Goal: Task Accomplishment & Management: Complete application form

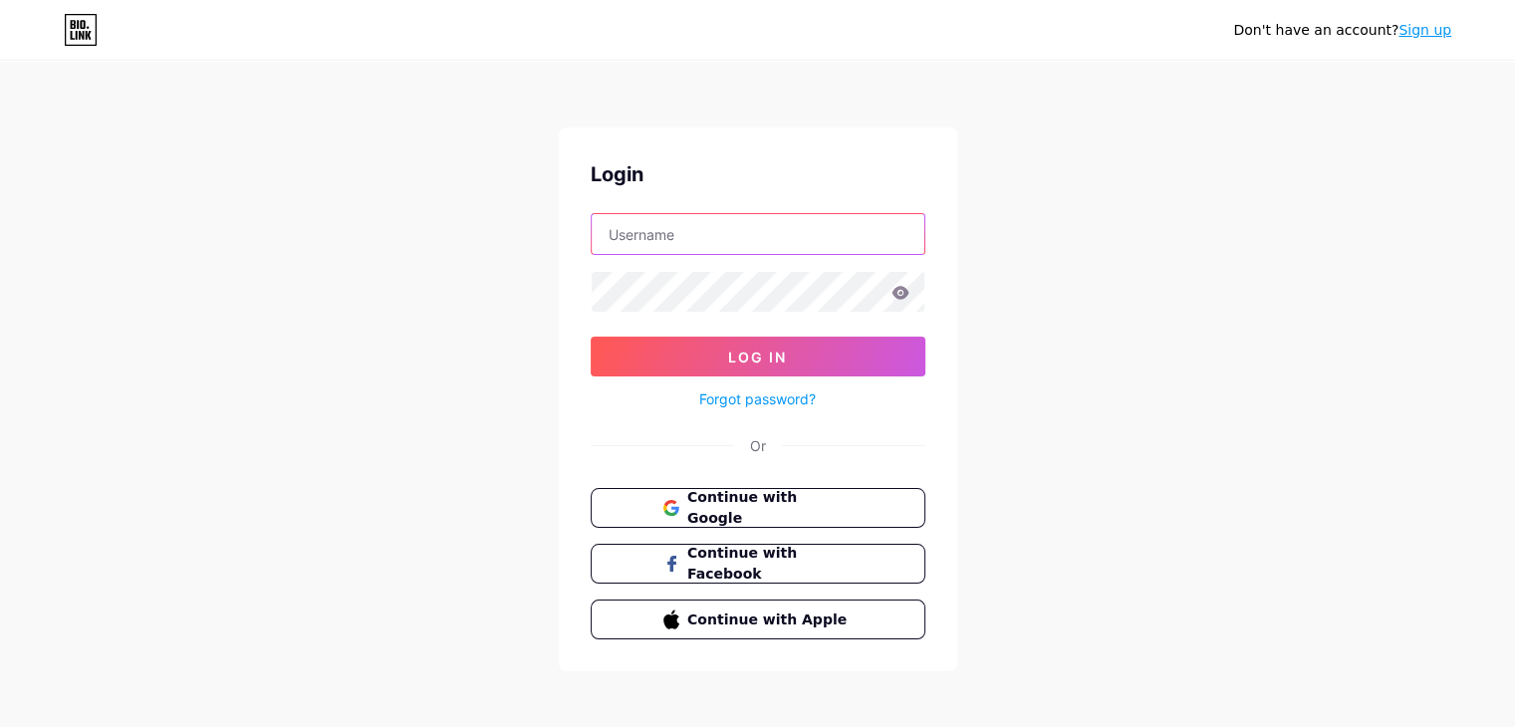
click at [731, 239] on input "text" at bounding box center [758, 234] width 333 height 40
click at [770, 482] on div "Login Log In Forgot password? Or Continue with Google Continue with Facebook Co…" at bounding box center [758, 400] width 398 height 544
click at [776, 502] on span "Continue with Google" at bounding box center [769, 508] width 166 height 43
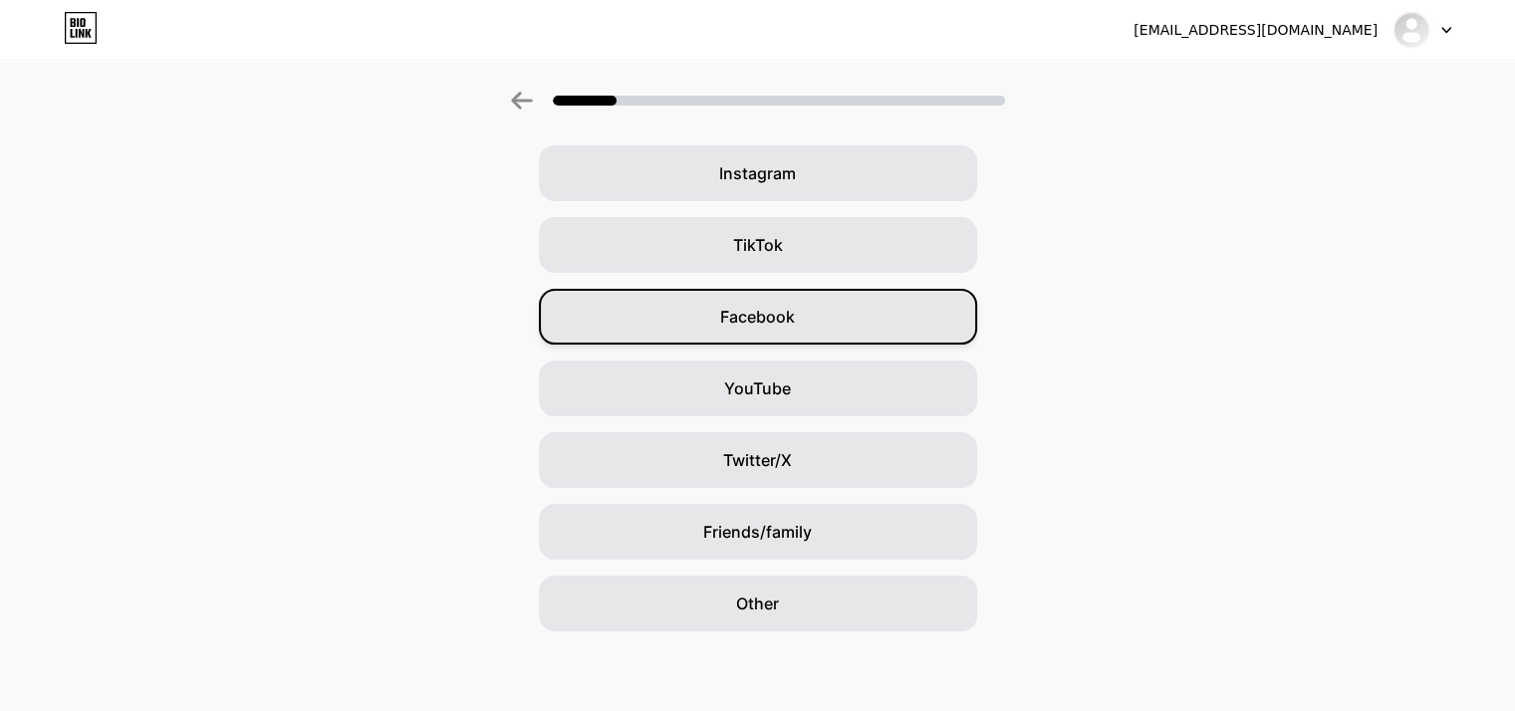
scroll to position [48, 0]
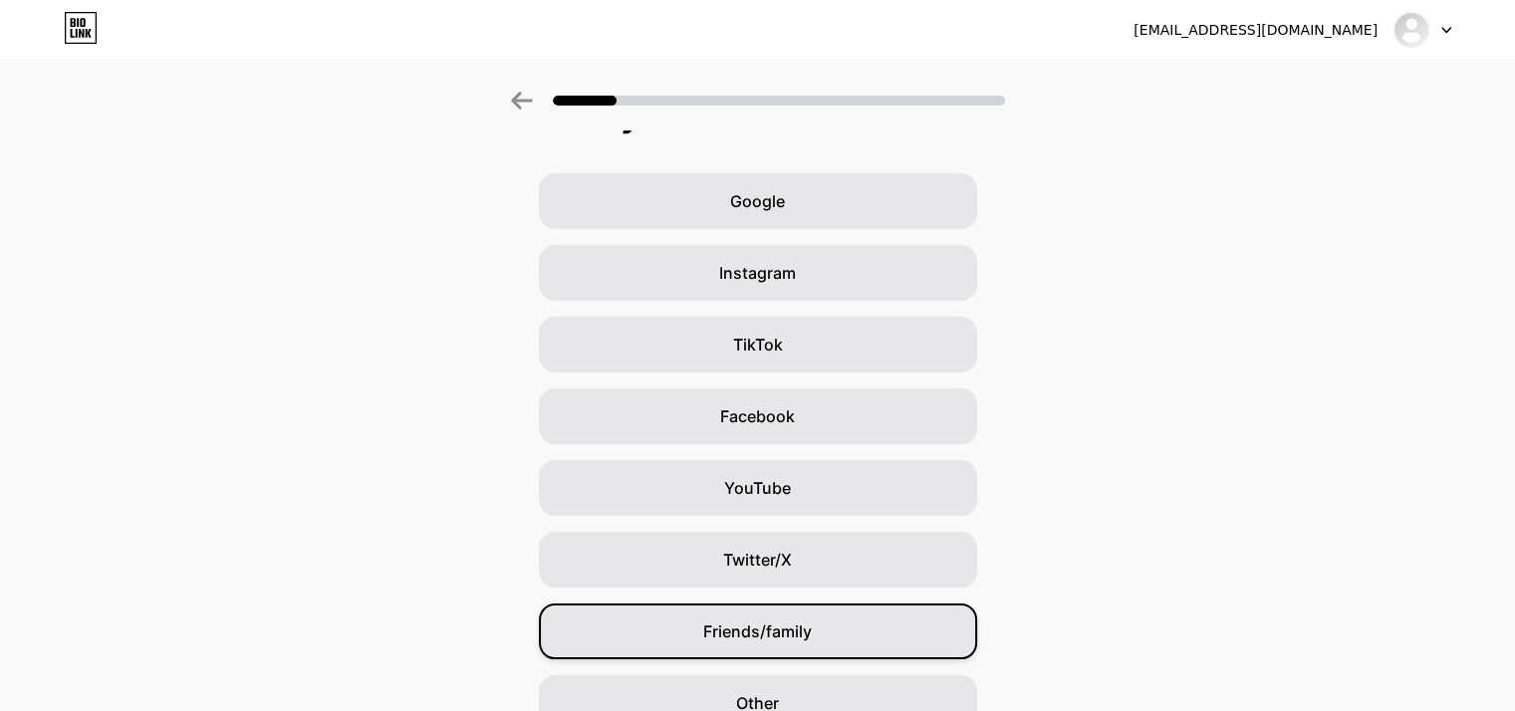
click at [837, 639] on div "Friends/family" at bounding box center [758, 632] width 438 height 56
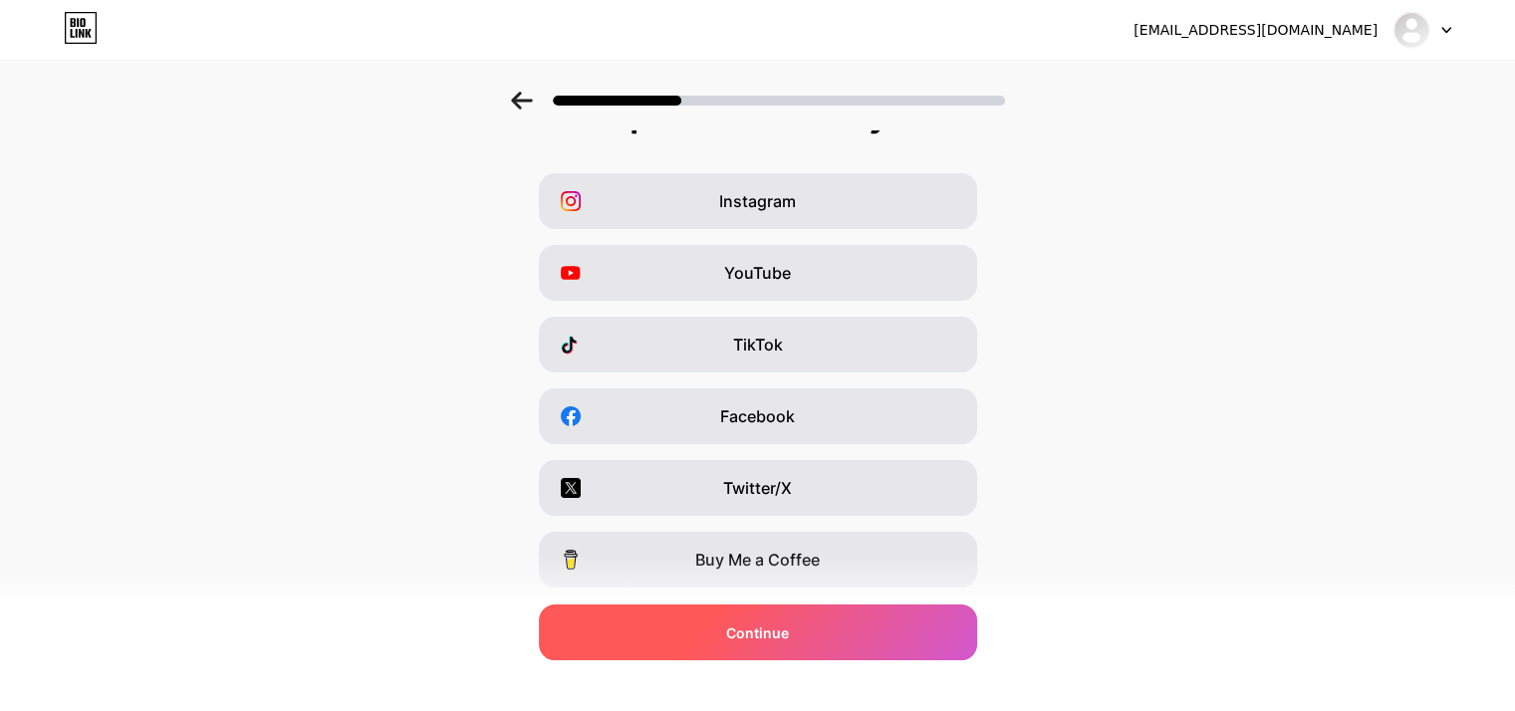
scroll to position [0, 0]
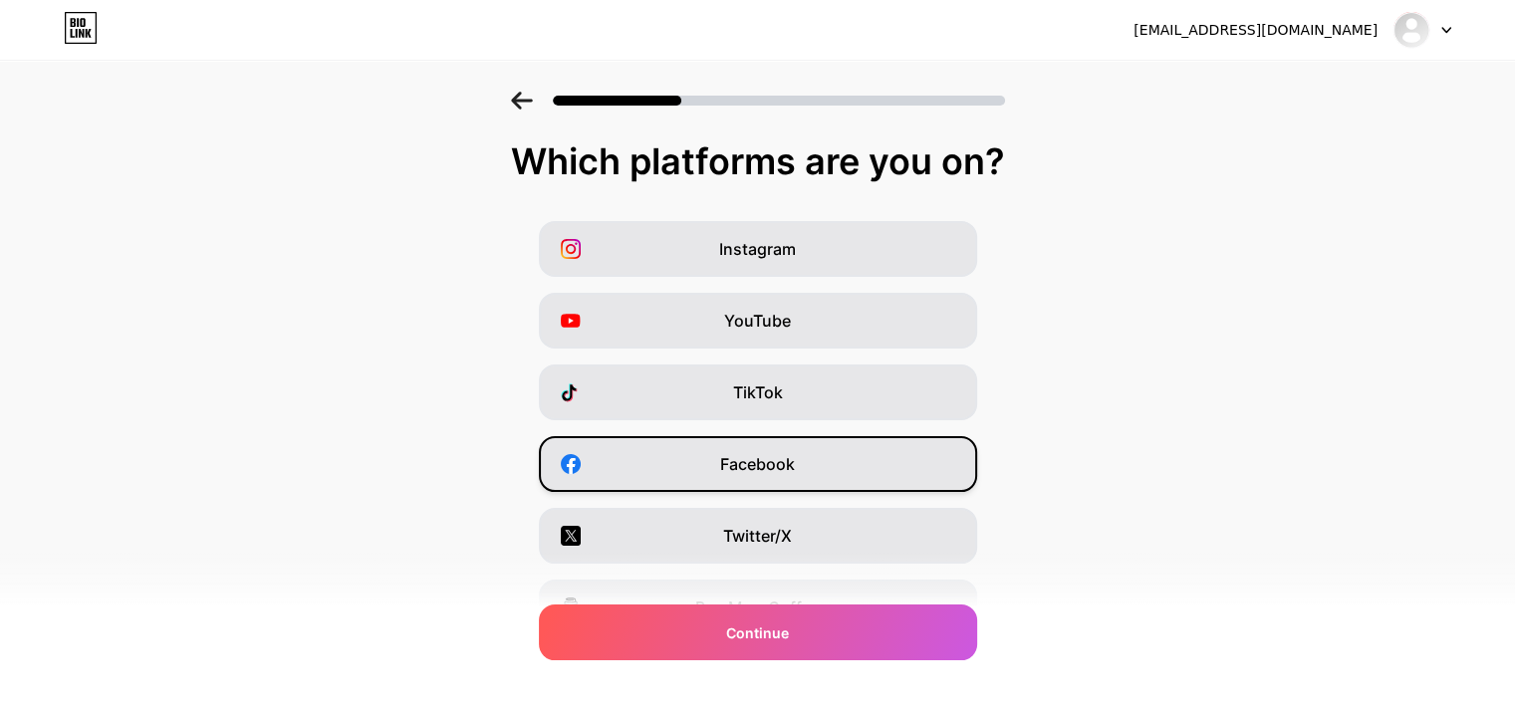
click at [878, 456] on div "Facebook" at bounding box center [758, 464] width 438 height 56
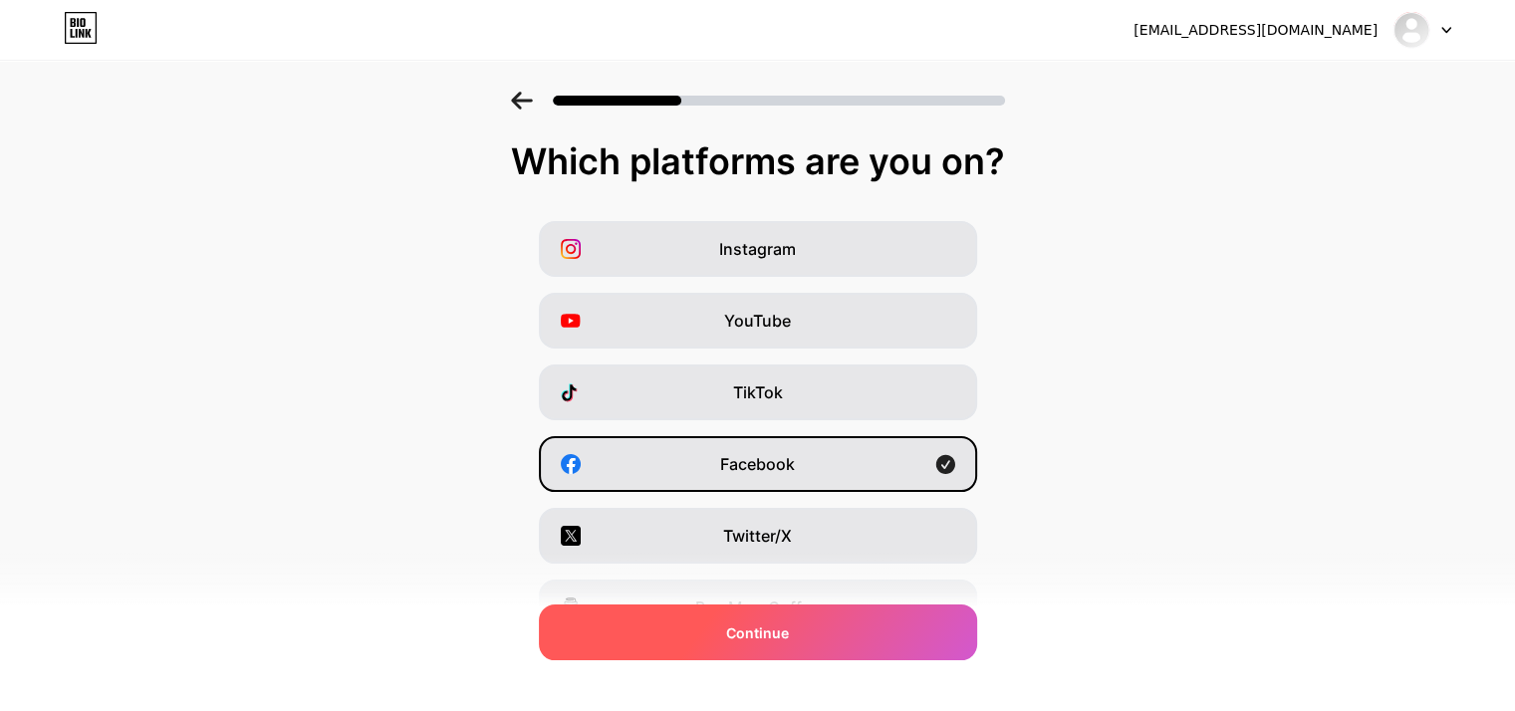
click at [875, 630] on div "Continue" at bounding box center [758, 633] width 438 height 56
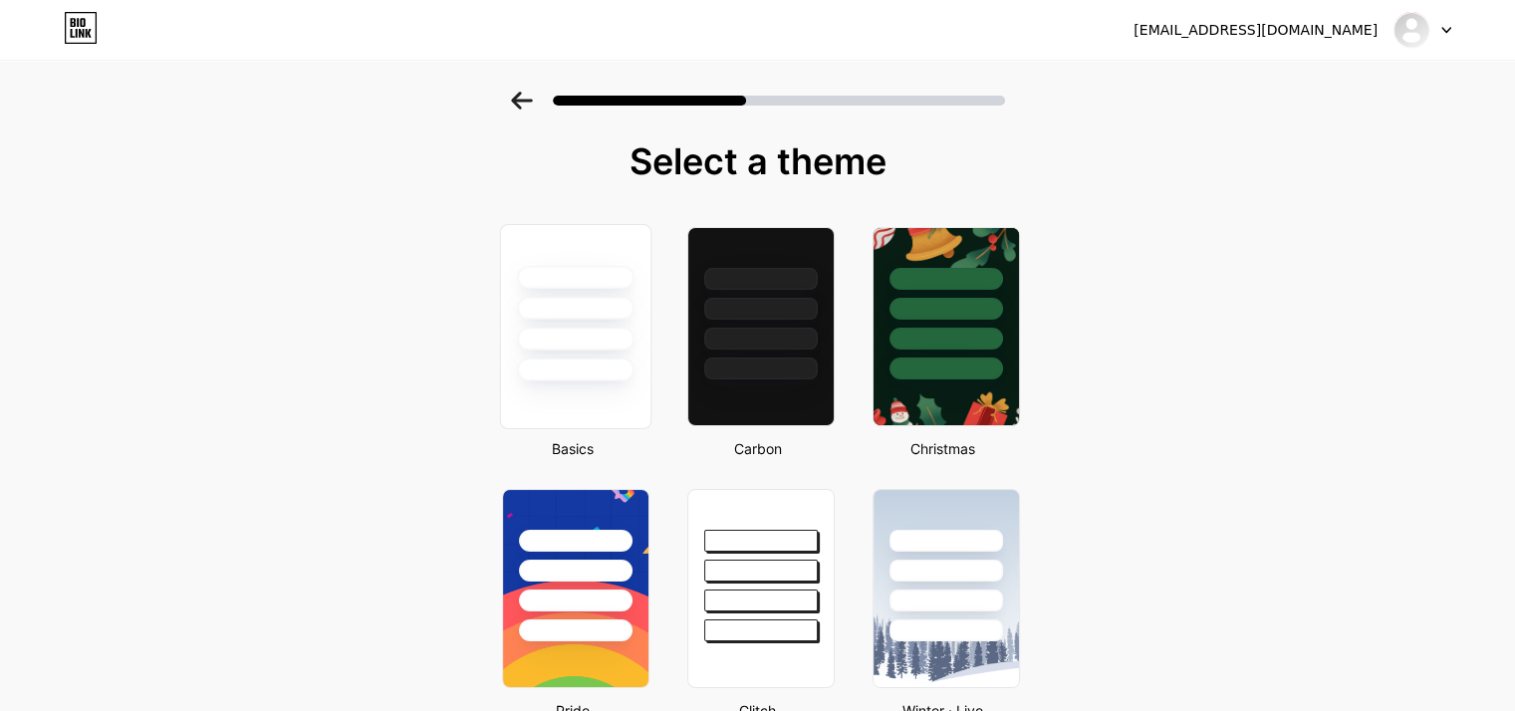
click at [620, 342] on div at bounding box center [575, 339] width 117 height 23
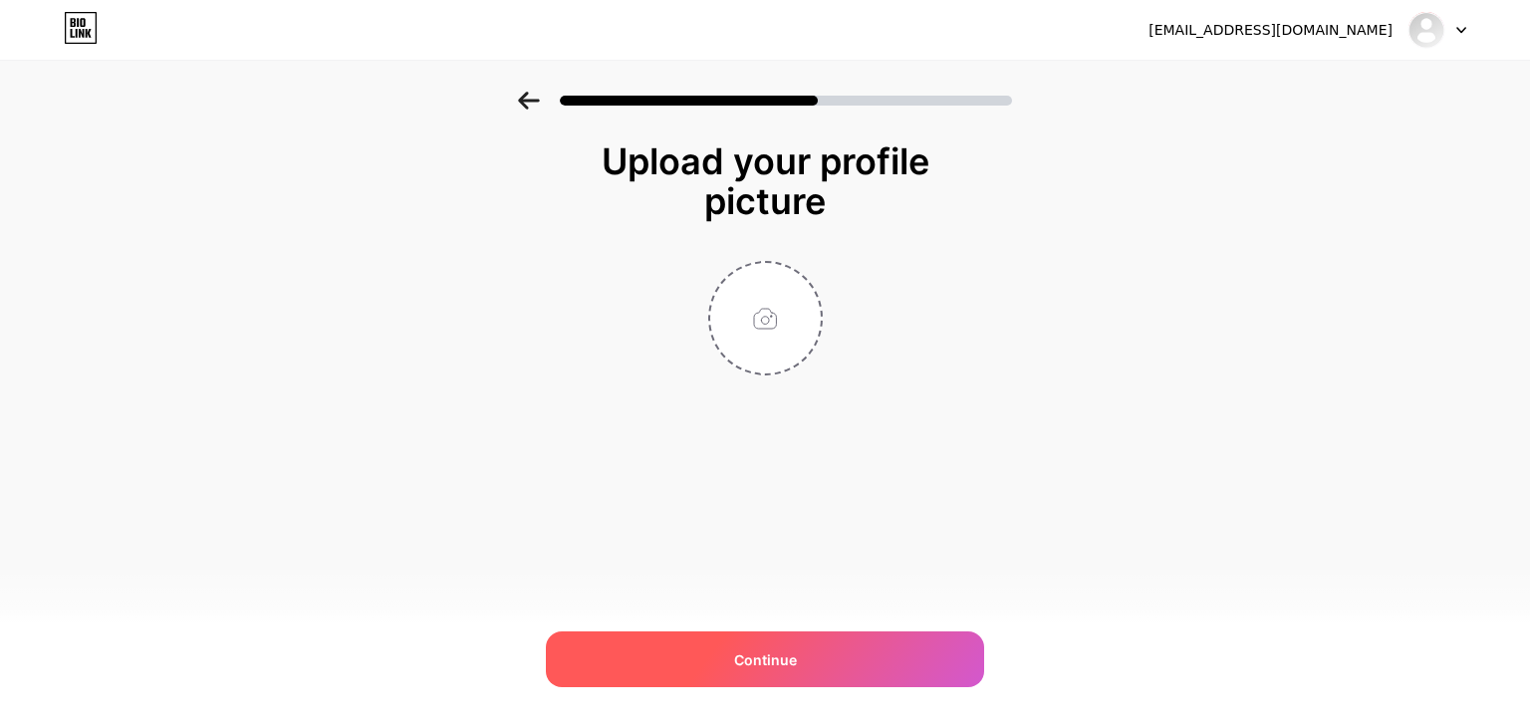
click at [841, 645] on div "Continue" at bounding box center [765, 660] width 438 height 56
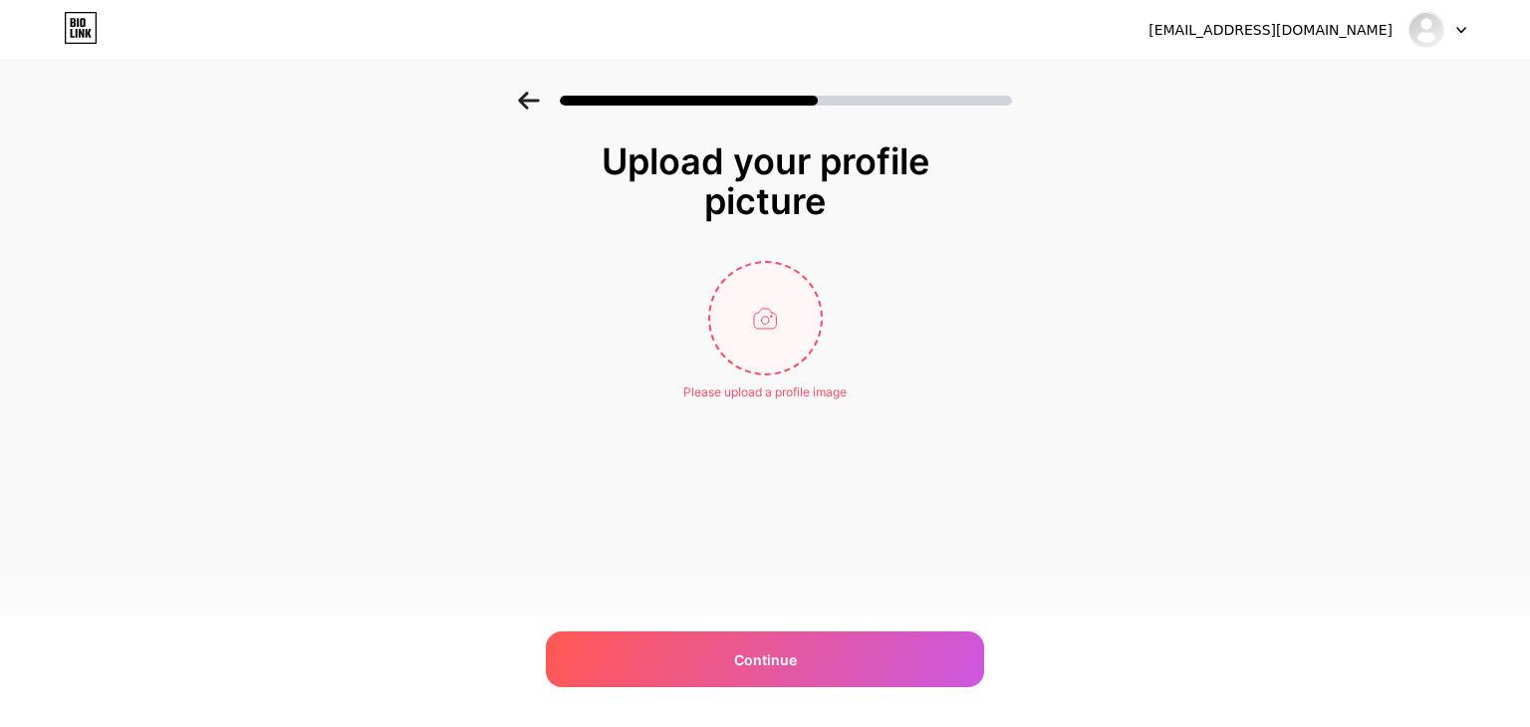
click at [769, 317] on input "file" at bounding box center [765, 318] width 111 height 111
type input "C:\fakepath\taymur_preview.png"
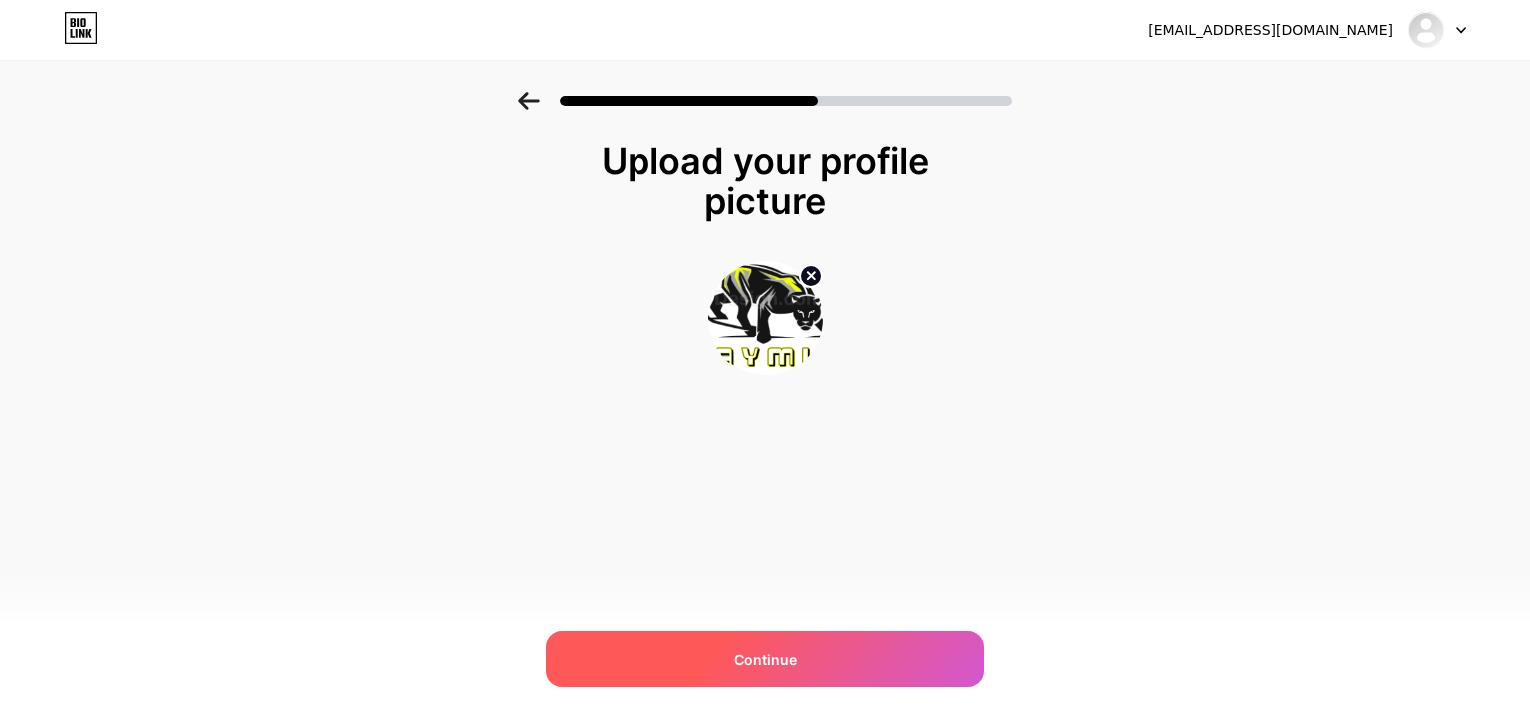
click at [778, 661] on span "Continue" at bounding box center [765, 659] width 63 height 21
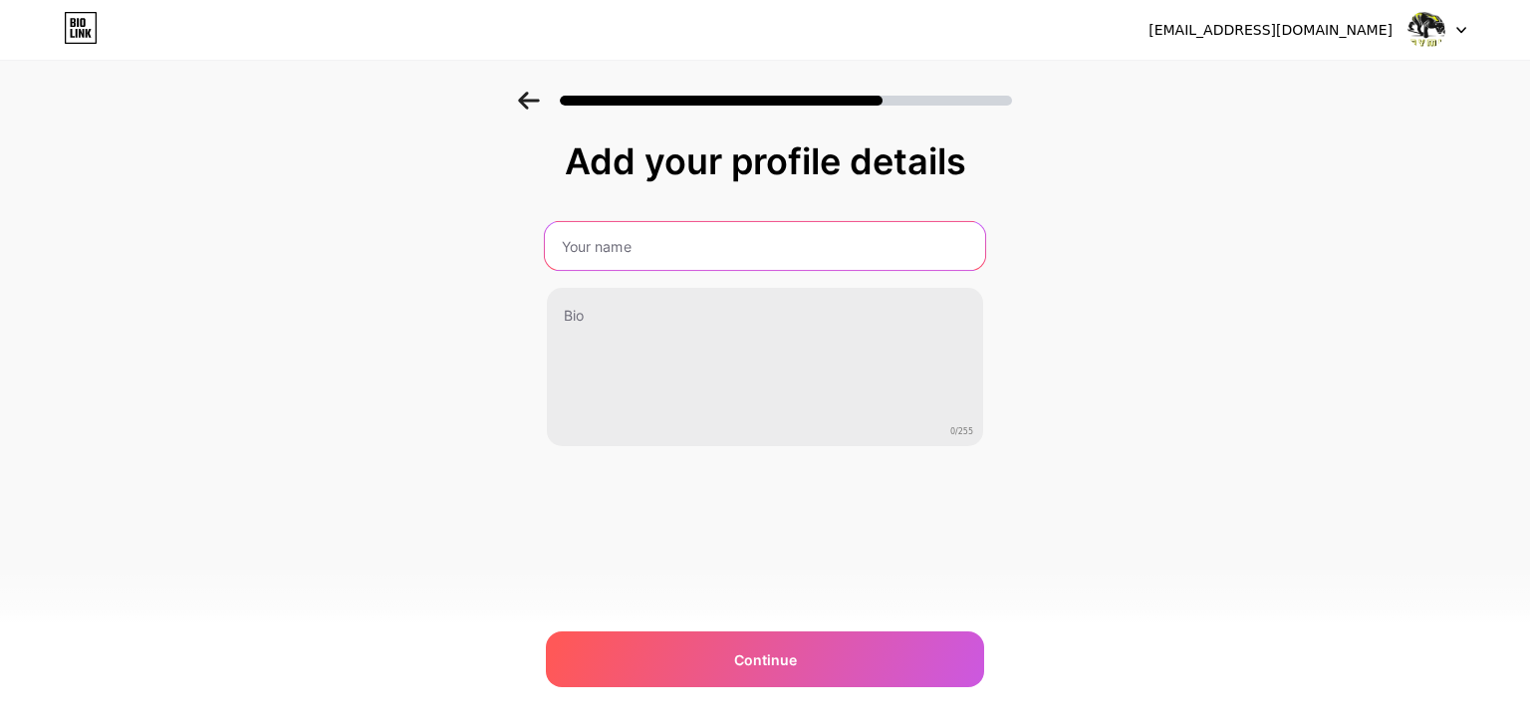
click at [704, 263] on input "text" at bounding box center [765, 246] width 440 height 48
type input "[PERSON_NAME]"
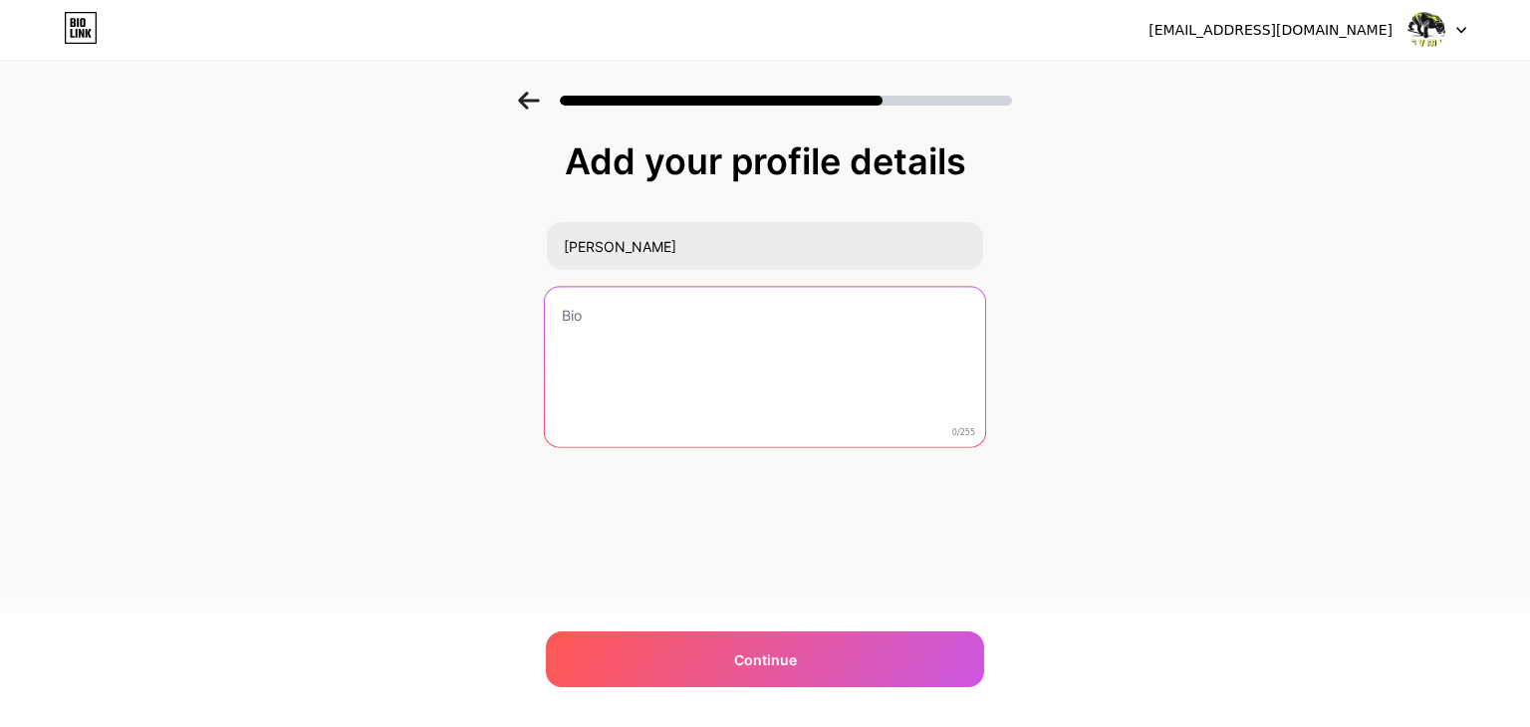
click at [630, 327] on textarea at bounding box center [765, 368] width 440 height 162
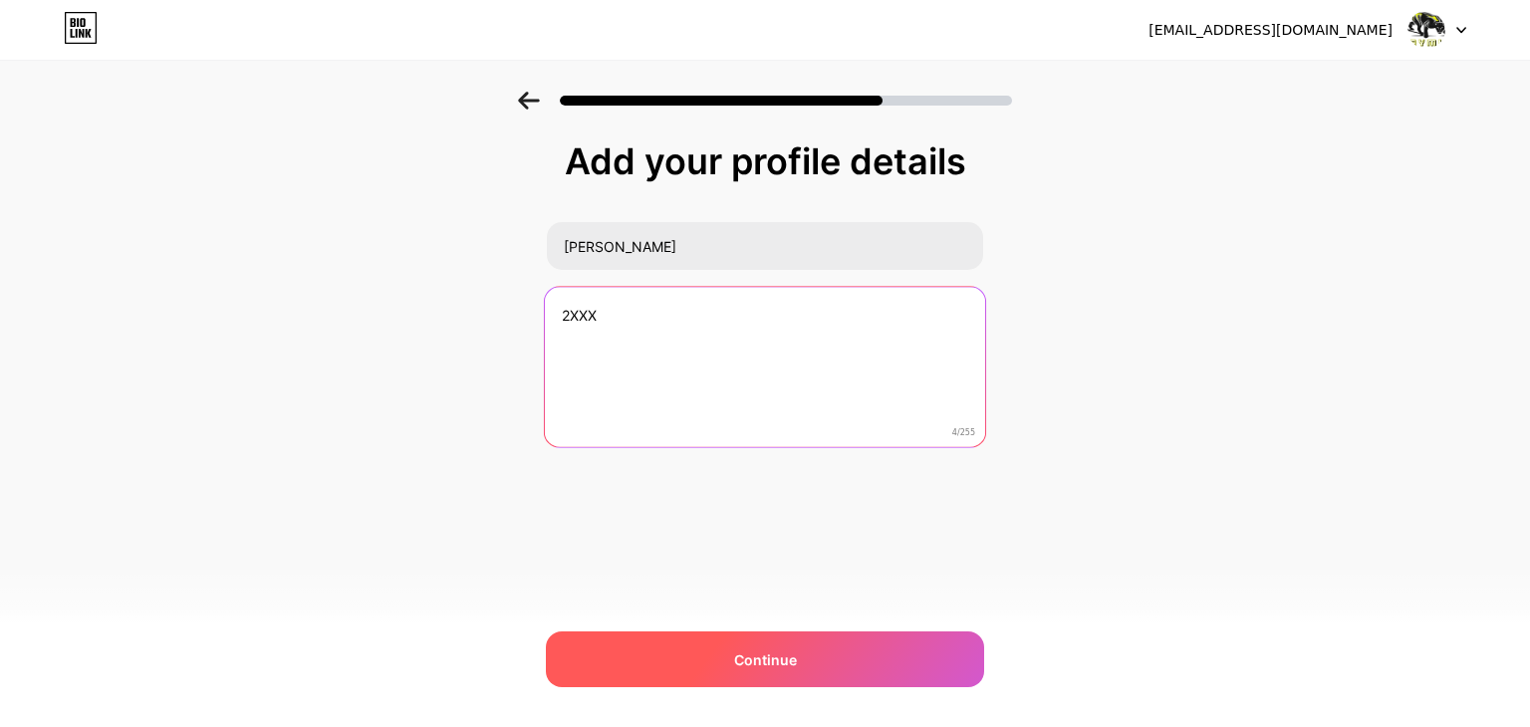
type textarea "2XXX"
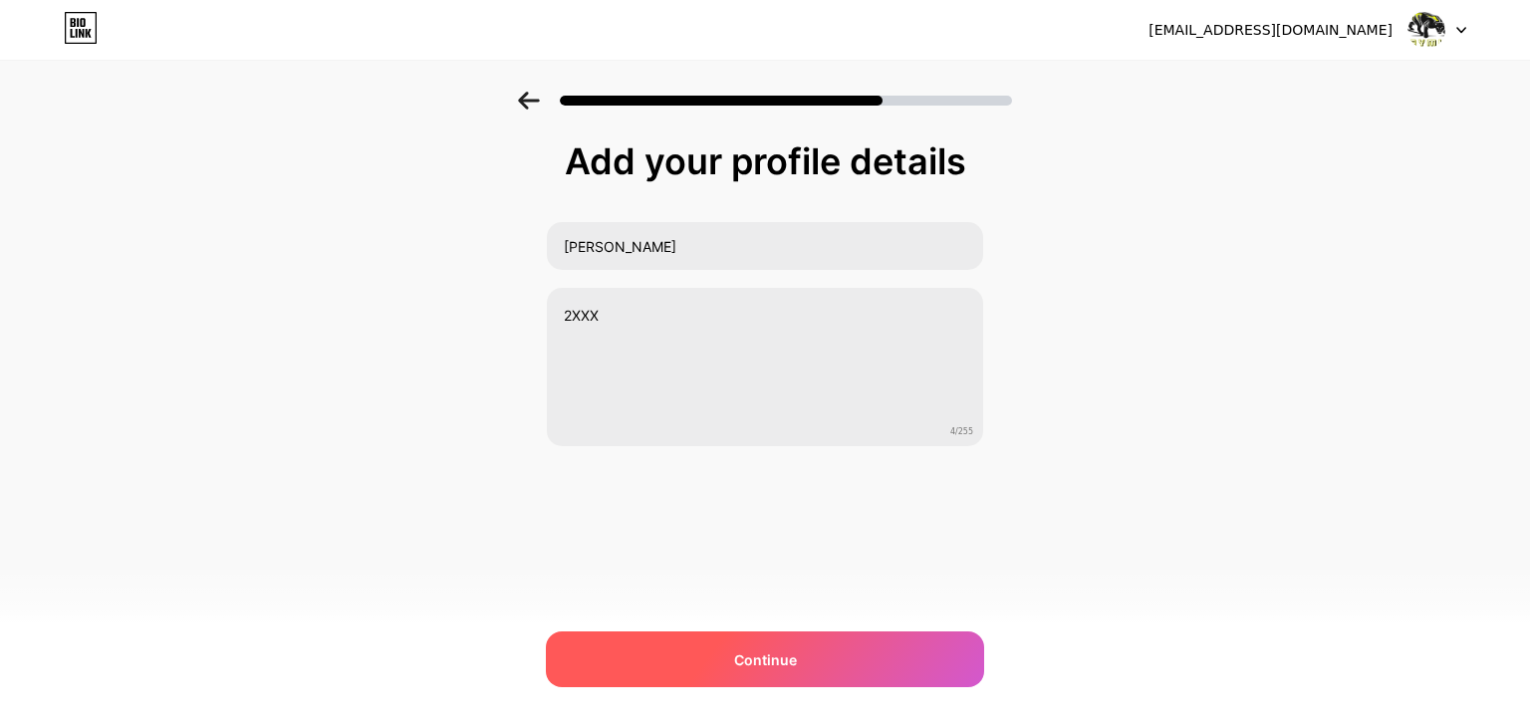
click at [823, 643] on div "Continue" at bounding box center [765, 660] width 438 height 56
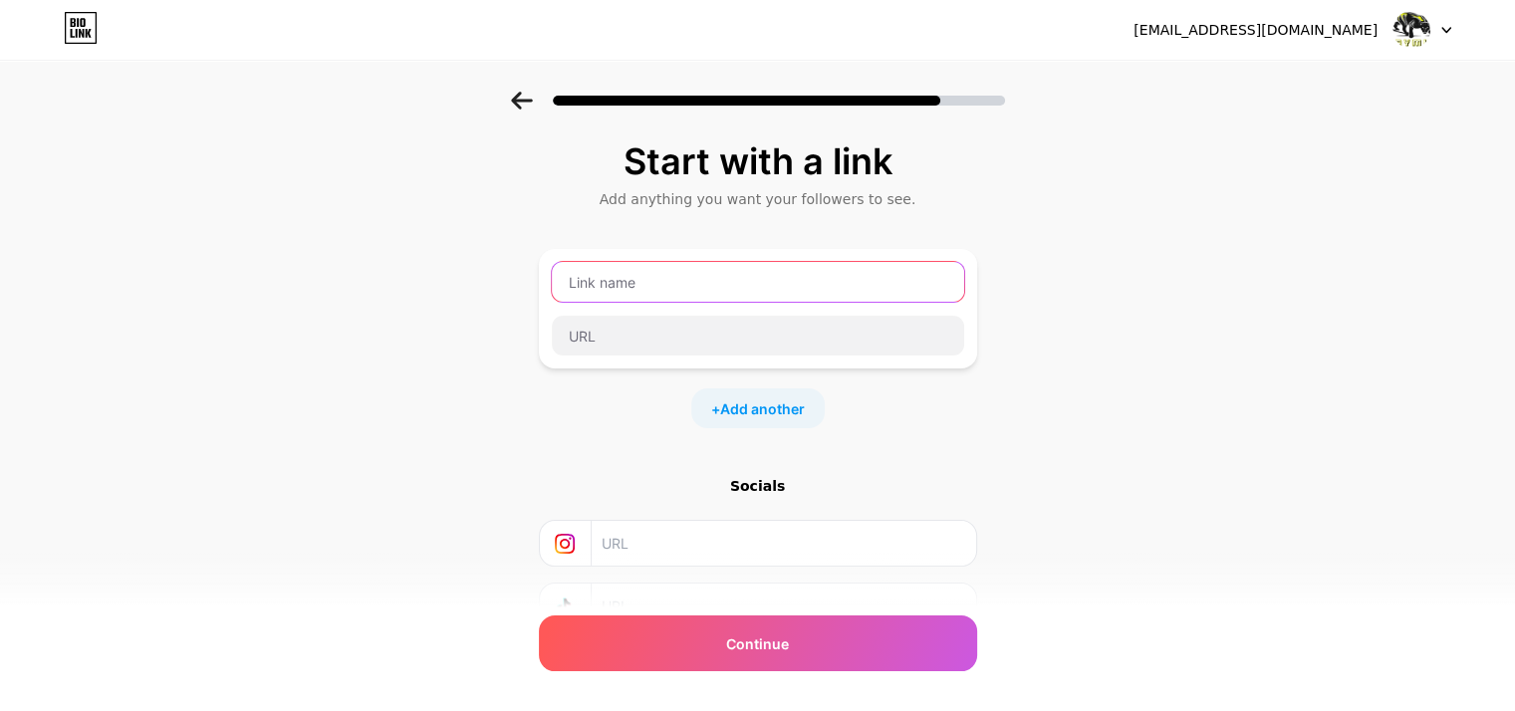
click at [759, 293] on input "text" at bounding box center [758, 282] width 412 height 40
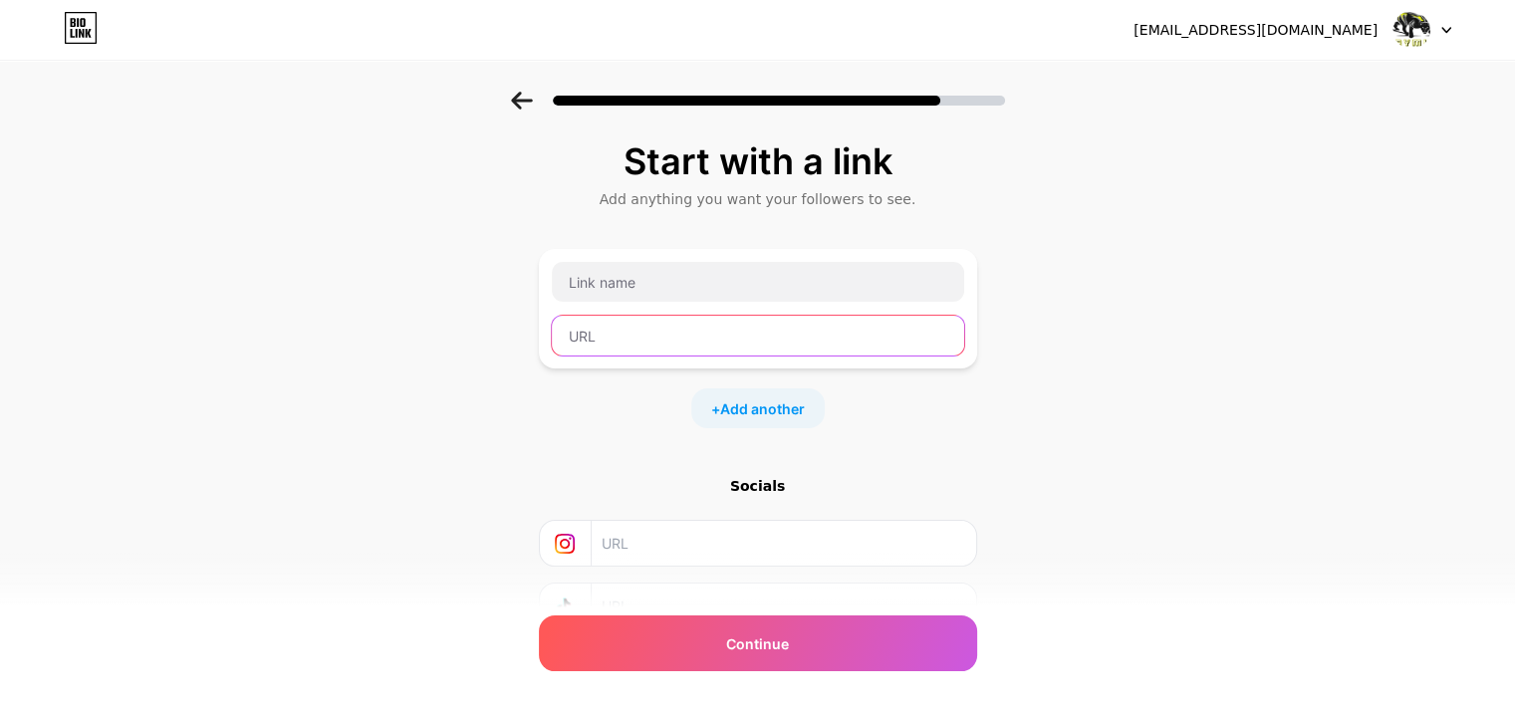
click at [772, 332] on input "text" at bounding box center [758, 336] width 412 height 40
click at [817, 552] on input "text" at bounding box center [783, 543] width 362 height 45
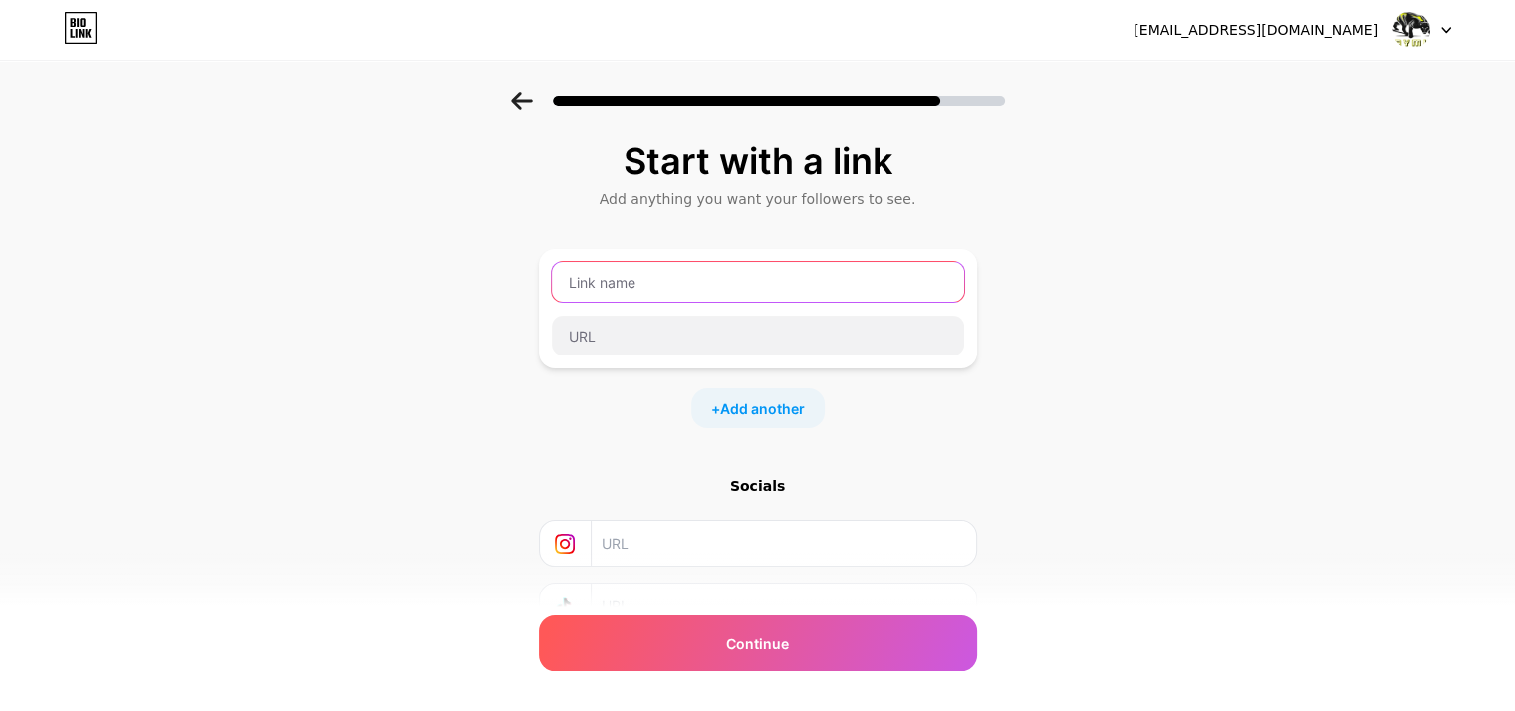
click at [651, 284] on input "text" at bounding box center [758, 282] width 412 height 40
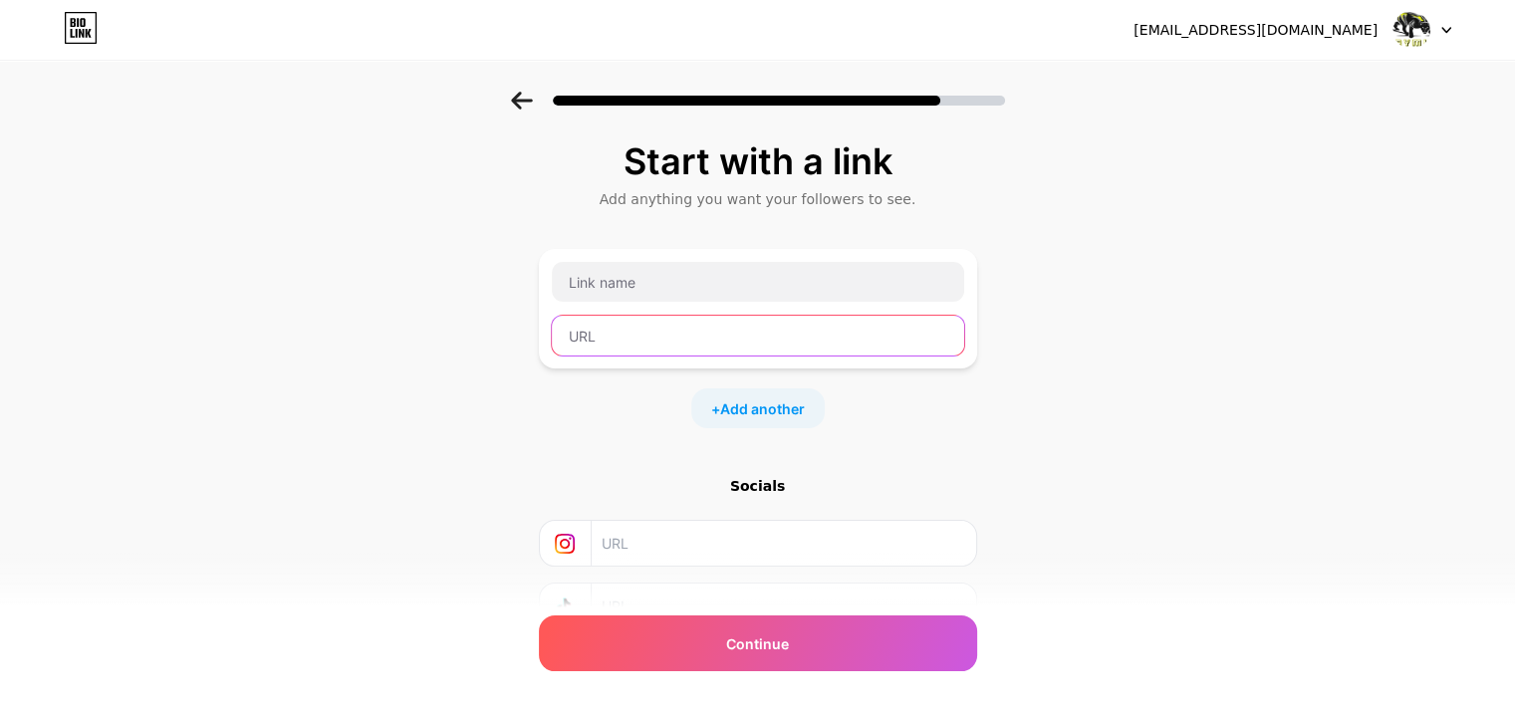
click at [673, 332] on input "text" at bounding box center [758, 336] width 412 height 40
paste input "[URL][DOMAIN_NAME]"
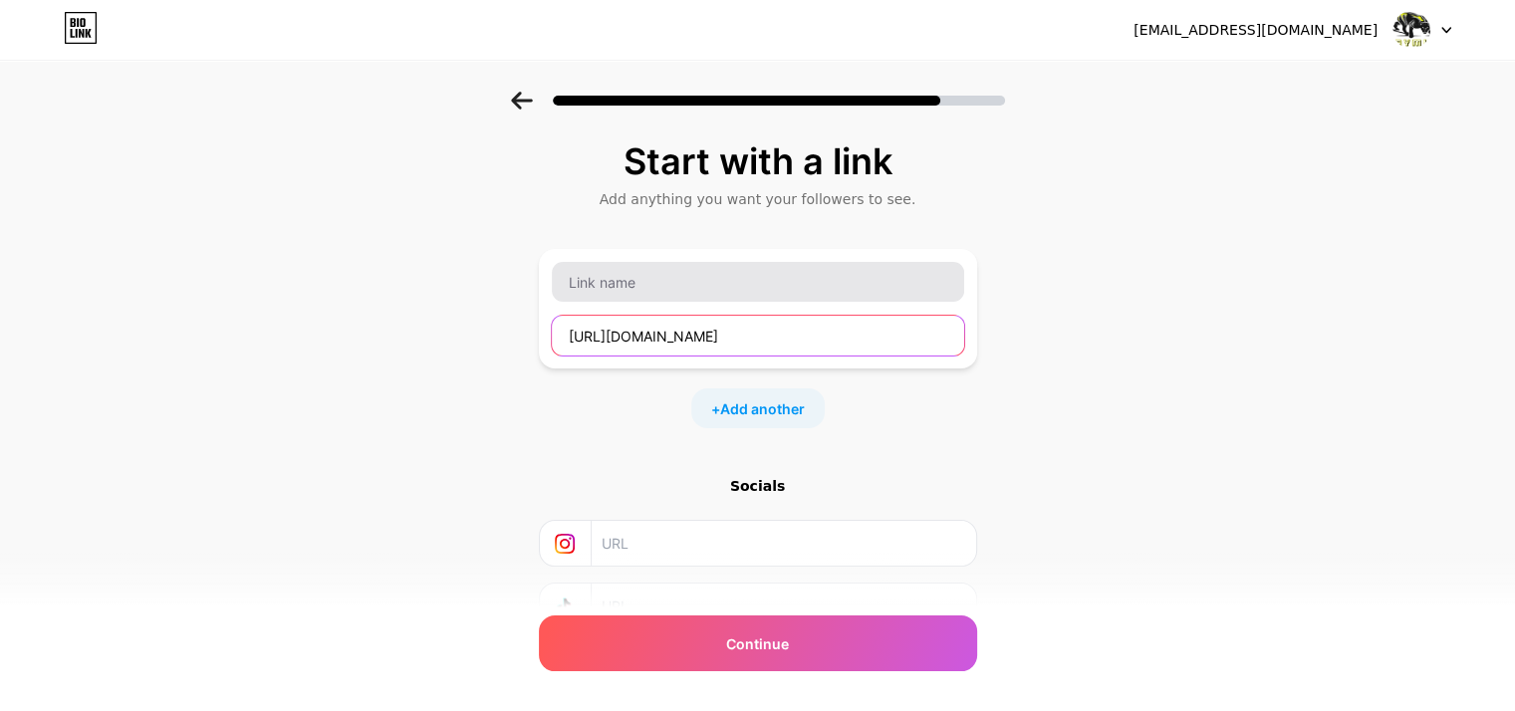
scroll to position [0, 220]
type input "[URL][DOMAIN_NAME]"
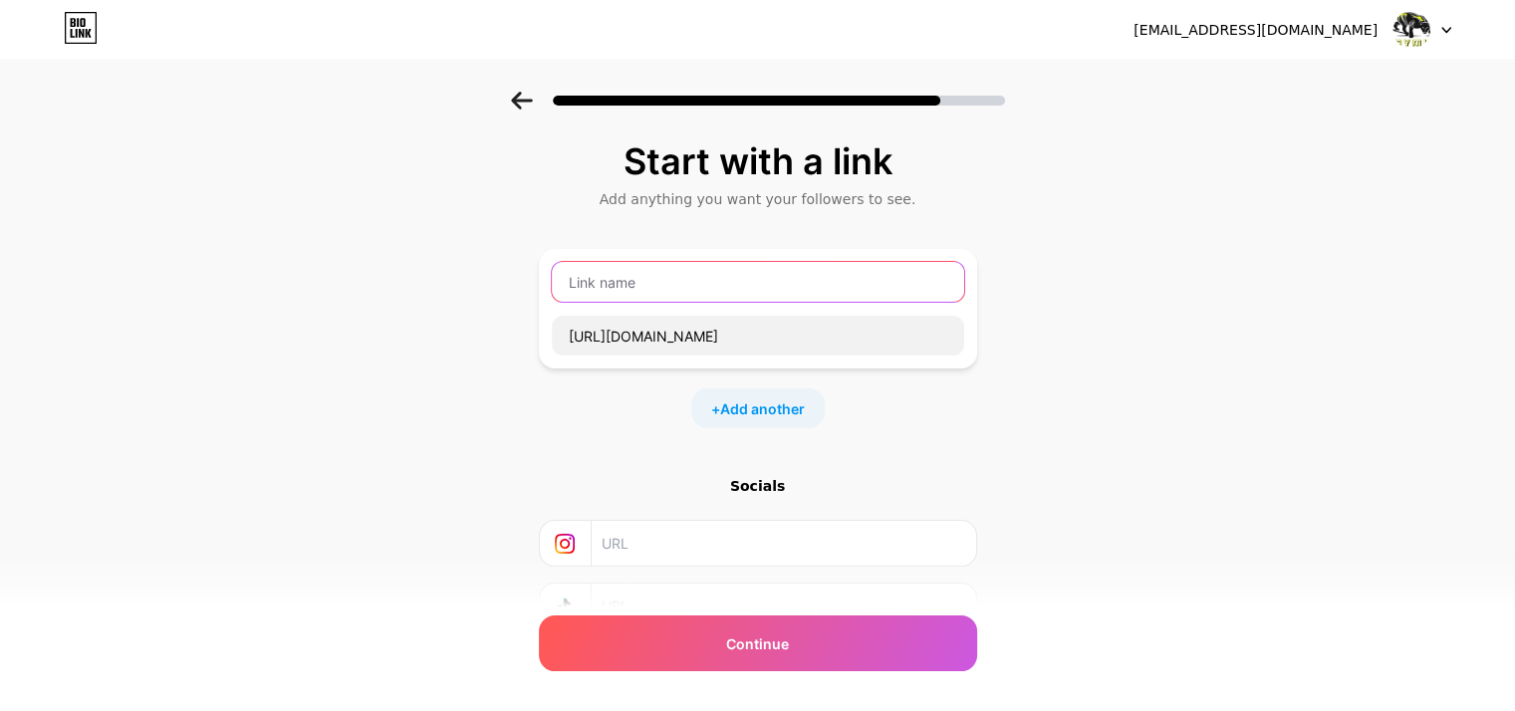
click at [661, 286] on input "text" at bounding box center [758, 282] width 412 height 40
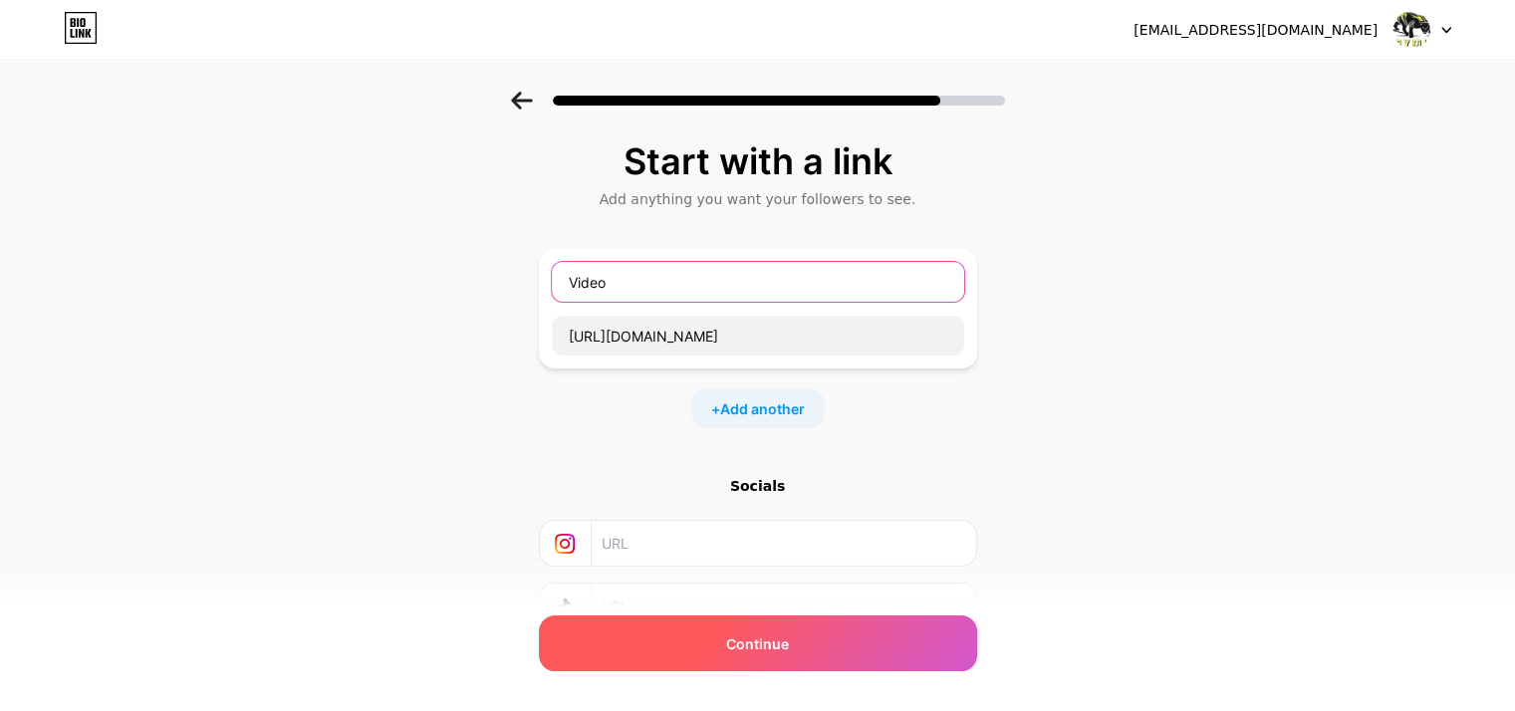
type input "Video"
click at [825, 642] on div "Continue" at bounding box center [758, 644] width 438 height 56
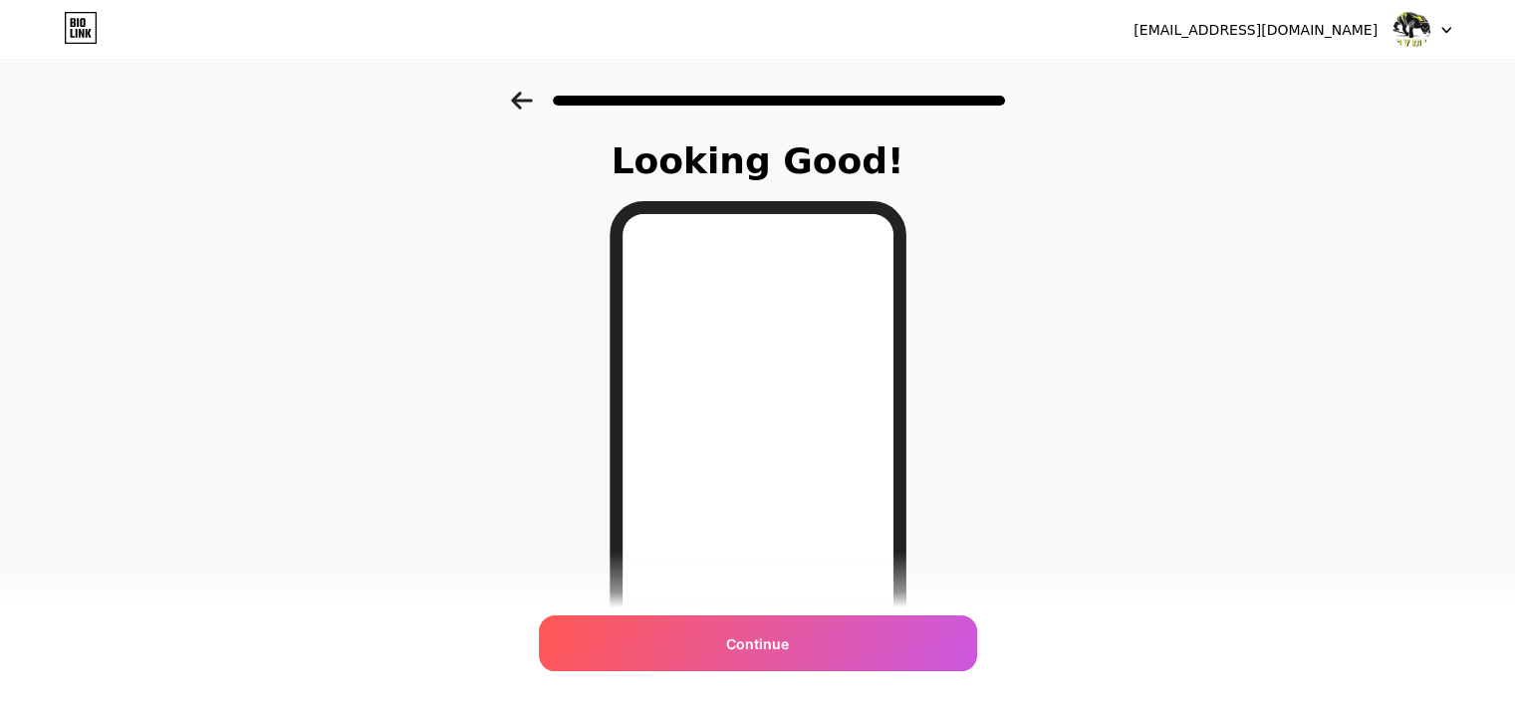
click at [531, 105] on icon at bounding box center [522, 101] width 22 height 18
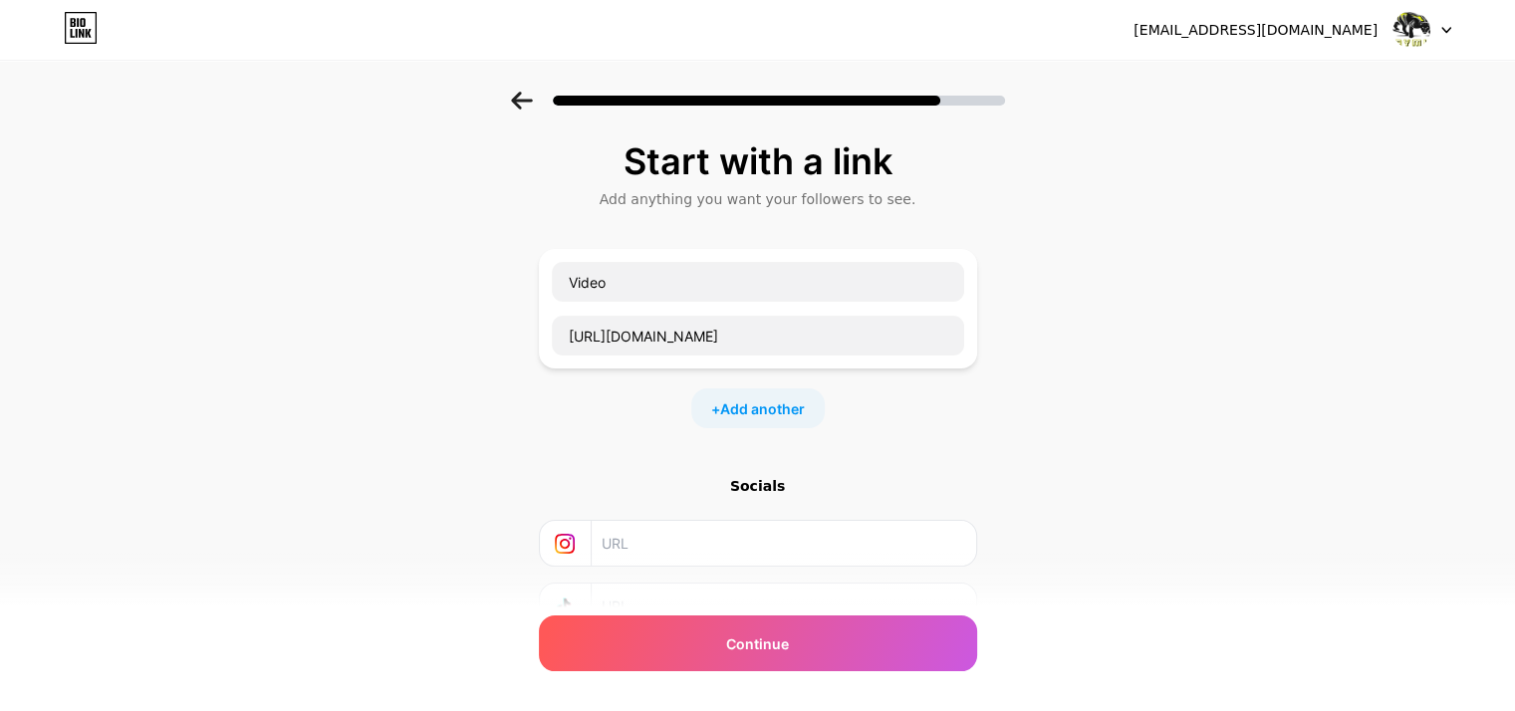
click at [531, 105] on icon at bounding box center [522, 101] width 22 height 18
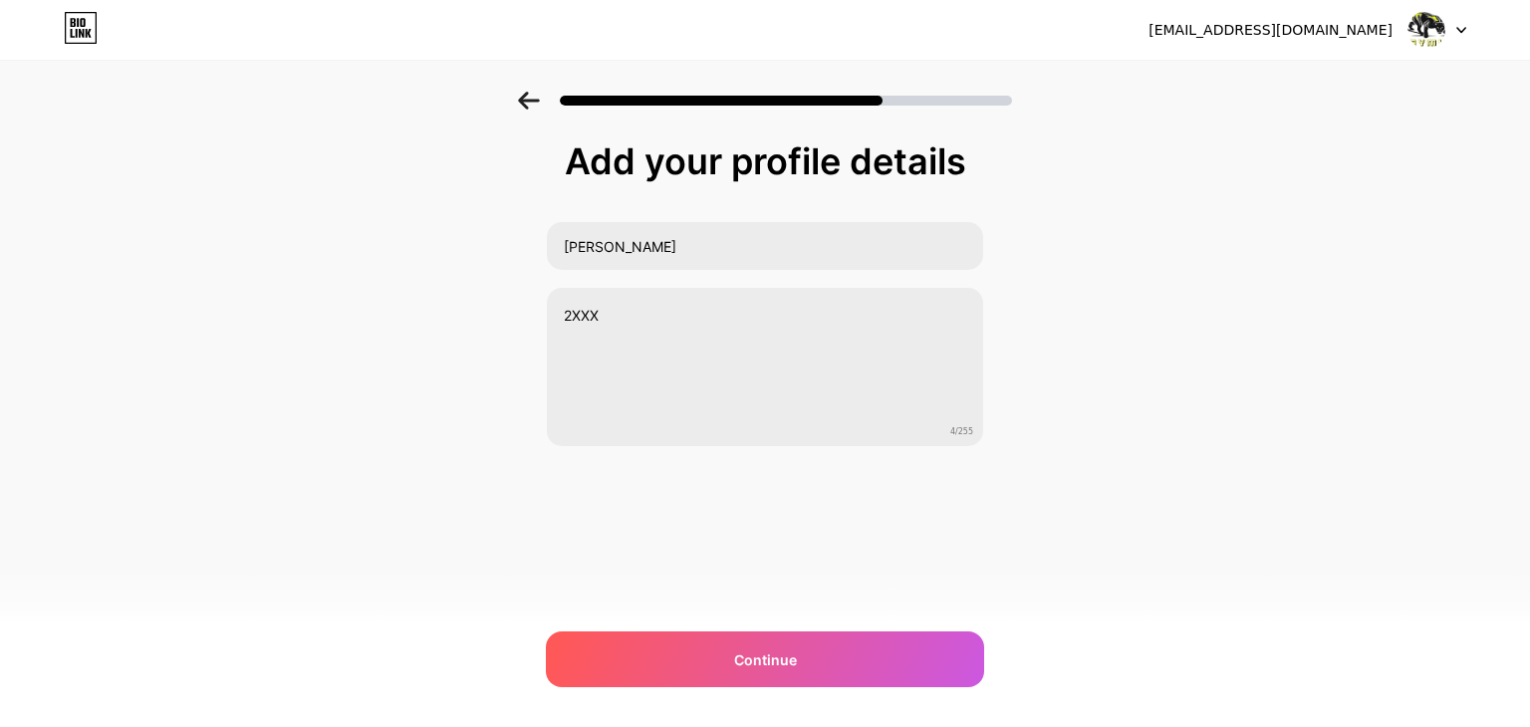
click at [531, 105] on icon at bounding box center [529, 101] width 22 height 18
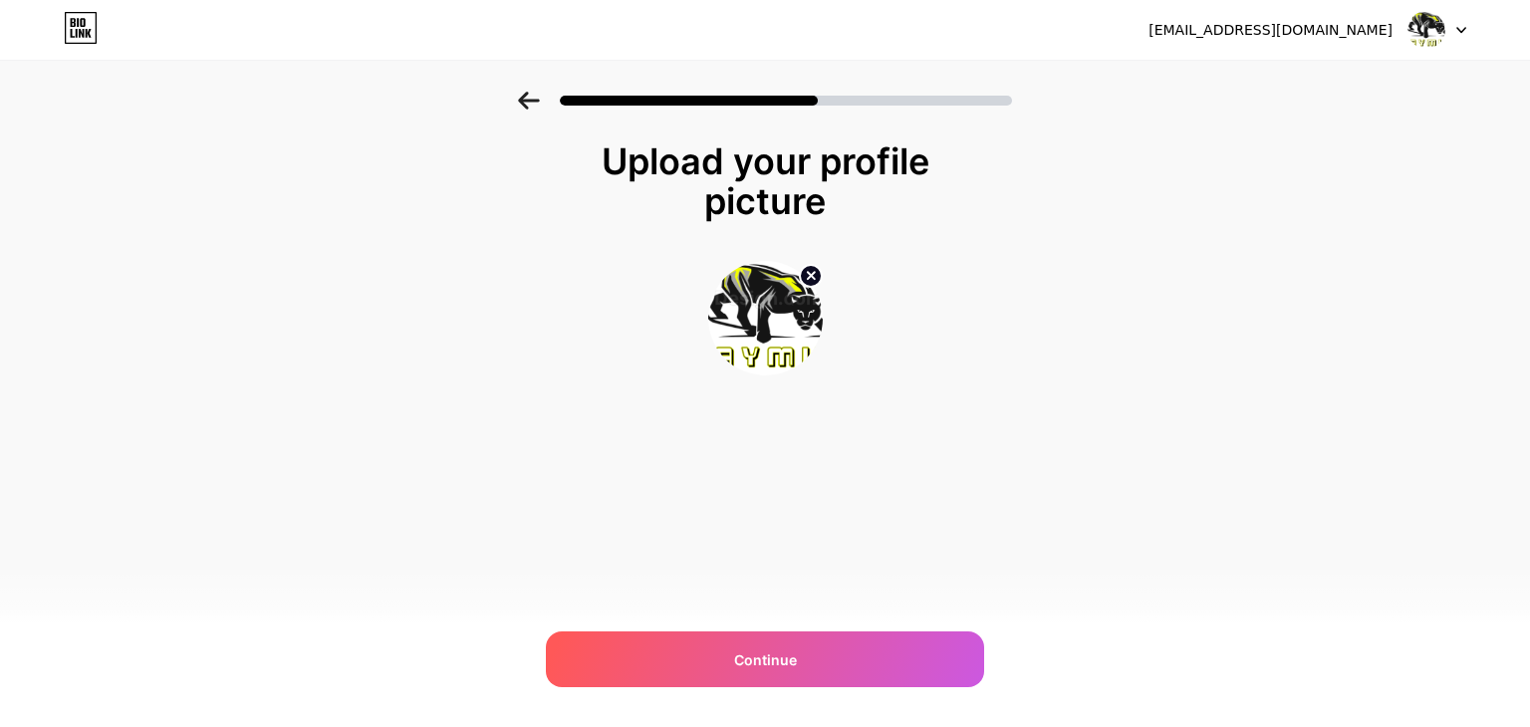
click at [808, 280] on circle at bounding box center [811, 276] width 22 height 22
click at [789, 309] on input "file" at bounding box center [765, 318] width 111 height 111
